Goal: Task Accomplishment & Management: Manage account settings

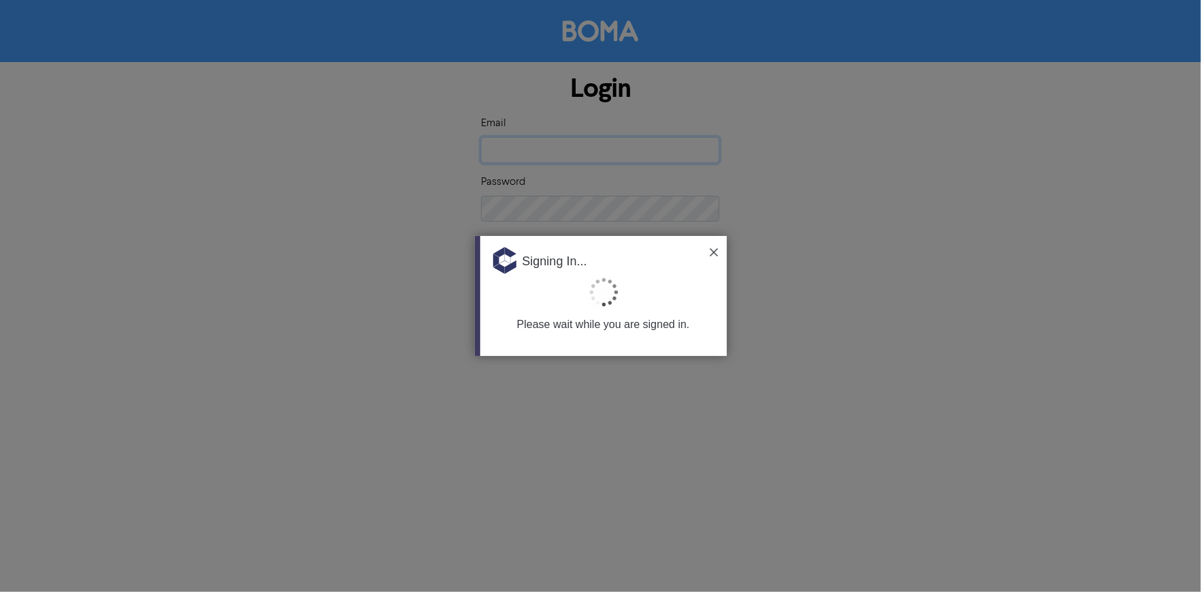
type input "[EMAIL_ADDRESS][DOMAIN_NAME]"
click at [718, 250] on img at bounding box center [714, 252] width 8 height 8
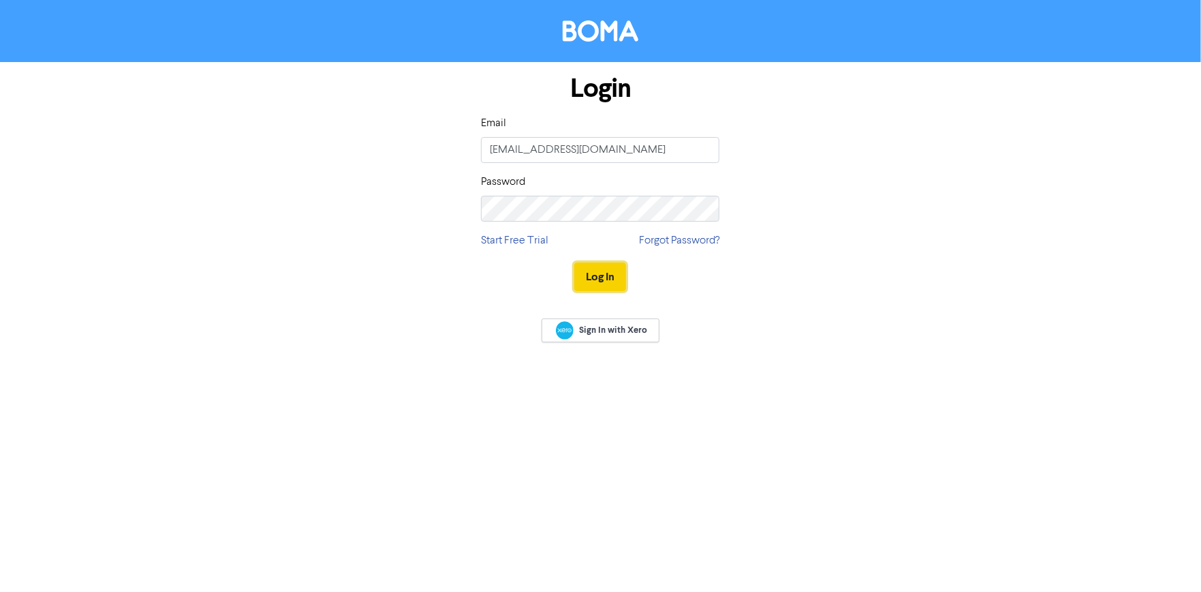
click at [600, 269] on button "Log In" at bounding box center [600, 276] width 52 height 29
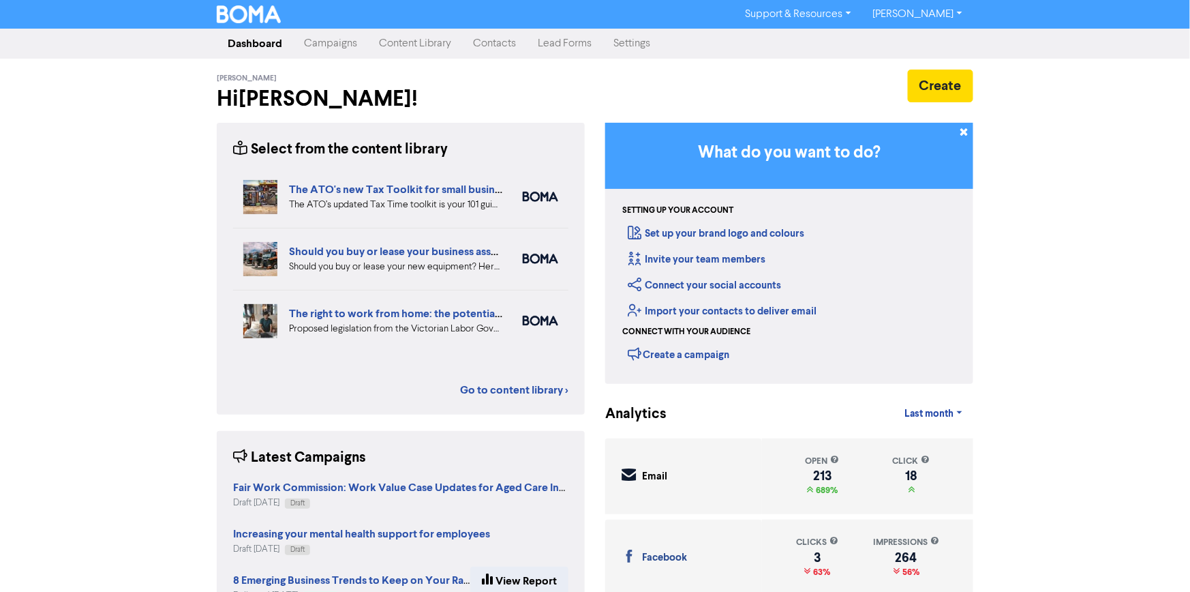
click at [322, 46] on link "Campaigns" at bounding box center [330, 43] width 75 height 27
